Goal: Information Seeking & Learning: Learn about a topic

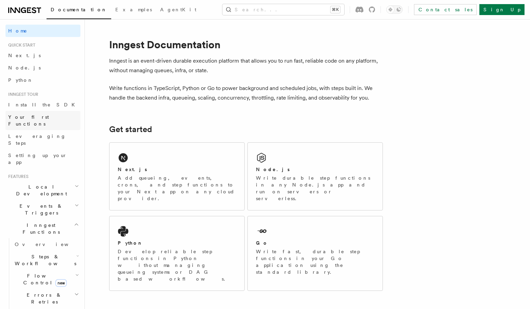
click at [45, 121] on link "Your first Functions" at bounding box center [42, 120] width 75 height 19
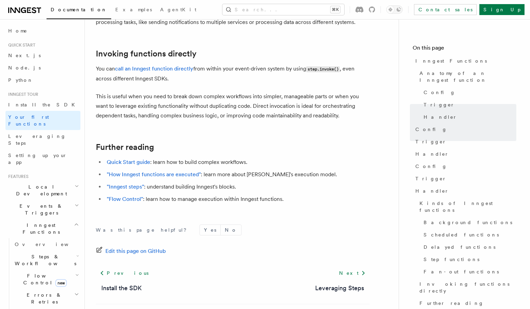
scroll to position [1368, 0]
click at [128, 158] on link "Quick Start guide" at bounding box center [128, 161] width 43 height 7
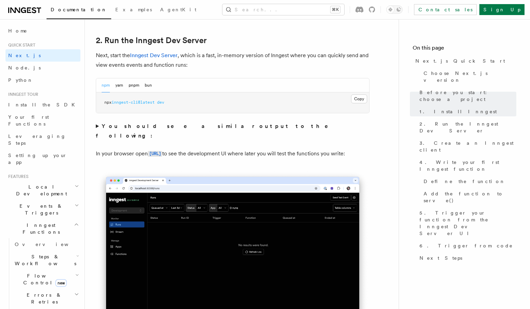
scroll to position [519, 0]
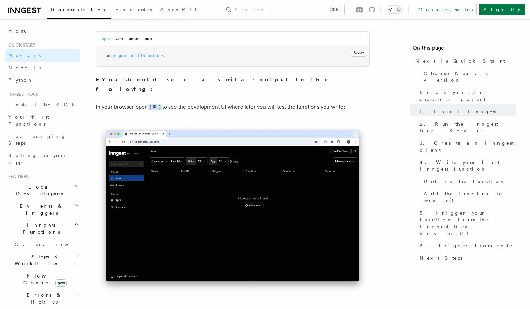
click at [240, 174] on img at bounding box center [233, 209] width 274 height 172
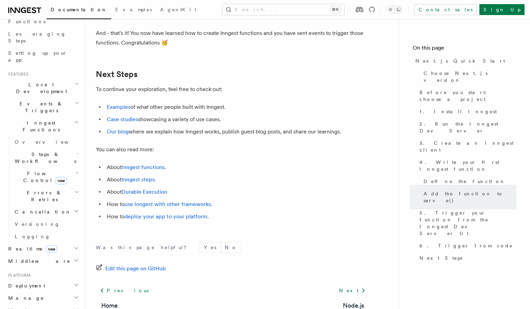
scroll to position [143, 0]
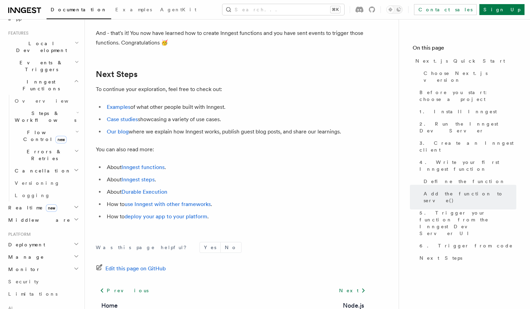
click at [49, 263] on h2 "Monitor" at bounding box center [42, 269] width 75 height 12
click at [55, 251] on h2 "Manage" at bounding box center [42, 257] width 75 height 12
click at [54, 239] on h2 "Deployment" at bounding box center [42, 245] width 75 height 12
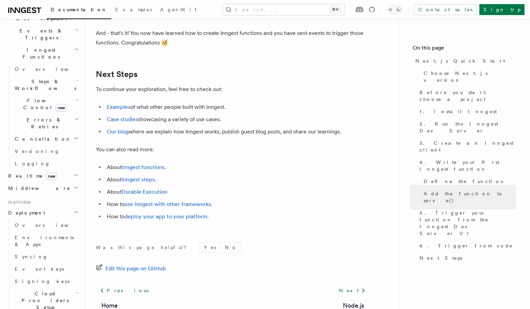
scroll to position [212, 0]
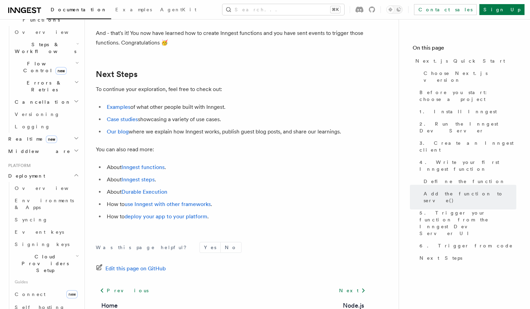
click at [54, 253] on span "Cloud Providers Setup" at bounding box center [44, 263] width 64 height 21
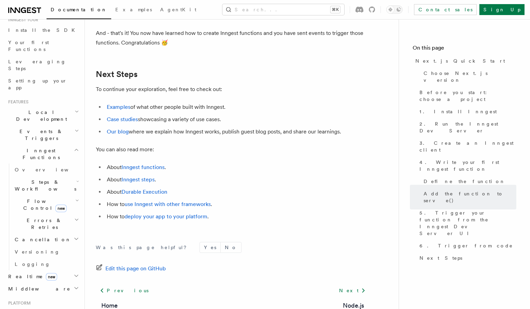
scroll to position [217, 0]
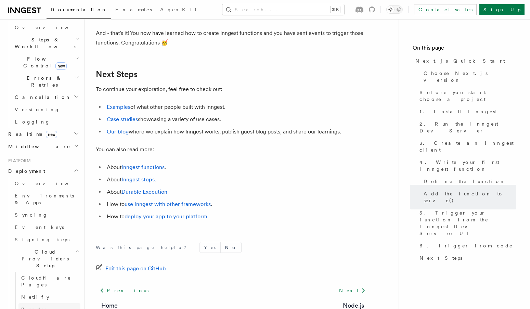
click at [36, 307] on span "Render" at bounding box center [34, 309] width 27 height 5
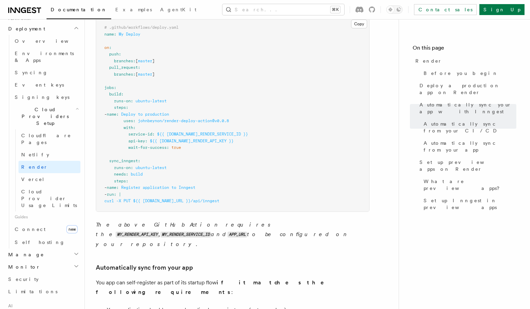
scroll to position [360, 0]
click at [50, 285] on link "Limitations" at bounding box center [42, 291] width 75 height 12
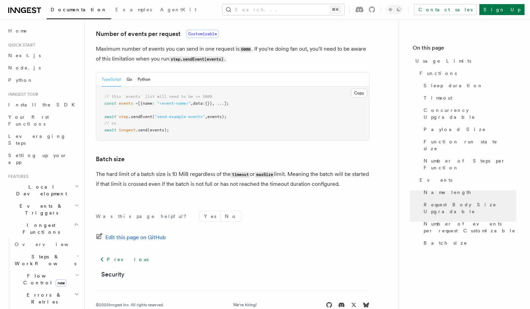
click at [54, 200] on h2 "Events & Triggers" at bounding box center [42, 209] width 75 height 19
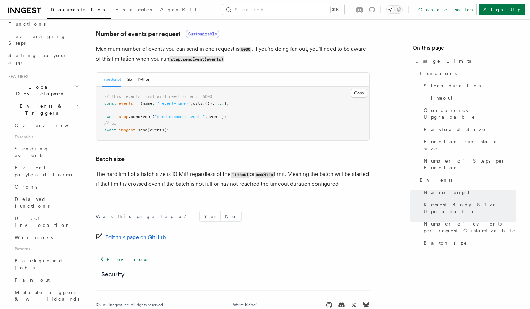
scroll to position [50, 0]
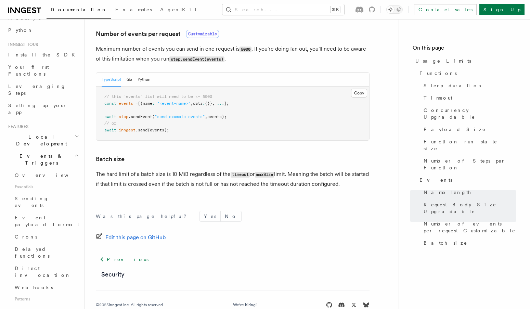
click at [48, 133] on span "Local Development" at bounding box center [39, 140] width 69 height 14
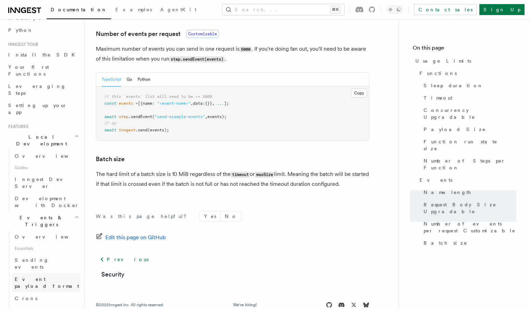
click at [37, 276] on span "Event payload format" at bounding box center [48, 283] width 66 height 14
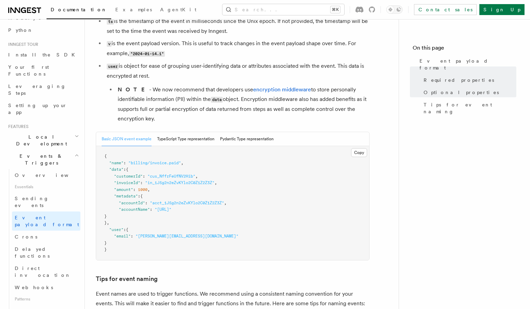
scroll to position [281, 0]
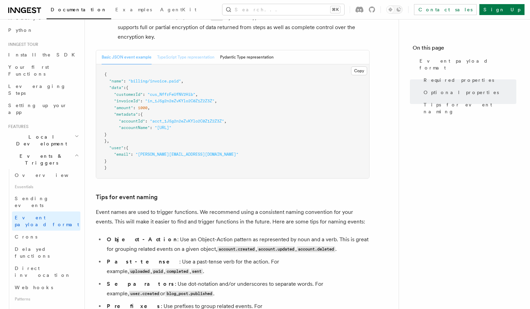
click at [200, 53] on button "TypeScript Type representation" at bounding box center [186, 57] width 58 height 14
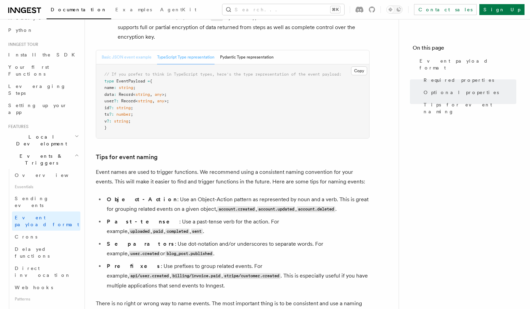
click at [134, 60] on button "Basic JSON event example" at bounding box center [127, 57] width 50 height 14
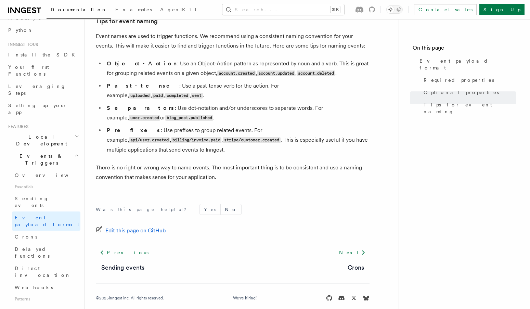
scroll to position [191, 0]
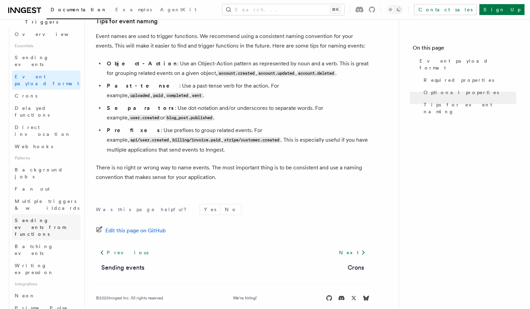
click at [51, 218] on span "Sending events from functions" at bounding box center [40, 227] width 51 height 19
